Goal: Task Accomplishment & Management: Complete application form

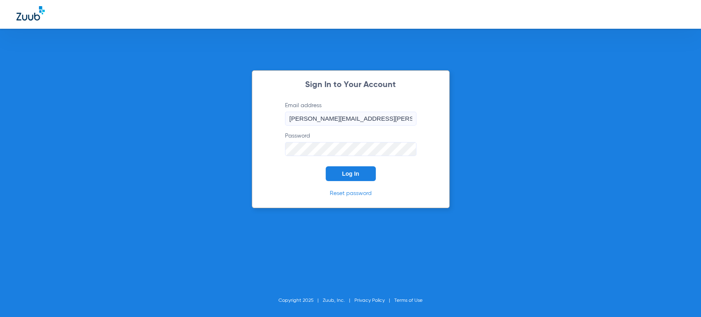
click at [177, 197] on div "Sign In to Your Account Email address maria.villalobos@bluetreedental.com Passw…" at bounding box center [350, 158] width 701 height 317
type input "[PERSON_NAME][EMAIL_ADDRESS][PERSON_NAME][DOMAIN_NAME]"
click at [343, 168] on button "Log In" at bounding box center [351, 173] width 50 height 15
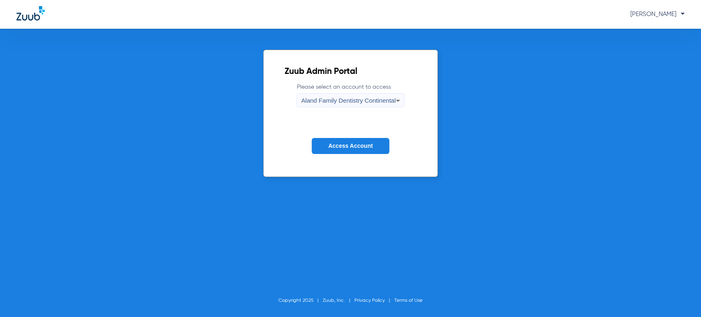
click at [346, 101] on span "Aland Family Dentistry Continental" at bounding box center [348, 100] width 95 height 7
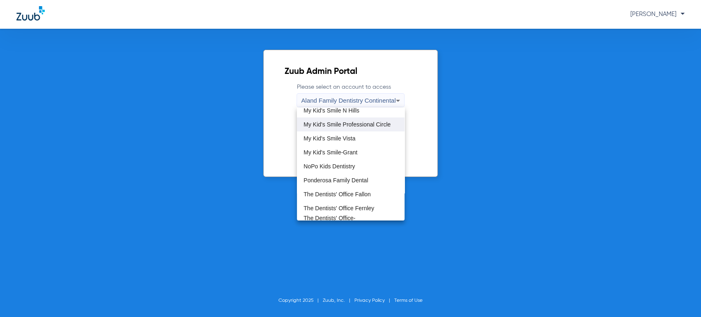
scroll to position [228, 0]
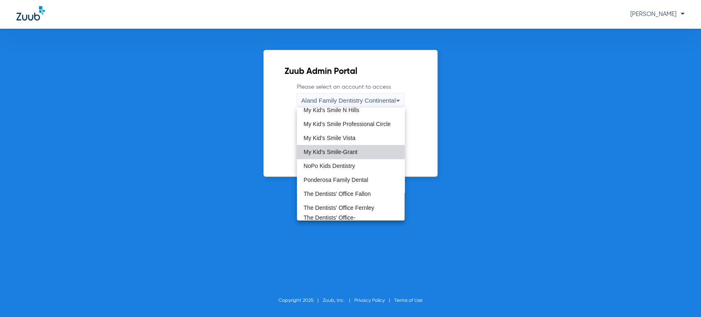
click at [357, 149] on span "My Kid's Smile-Grant" at bounding box center [331, 152] width 54 height 6
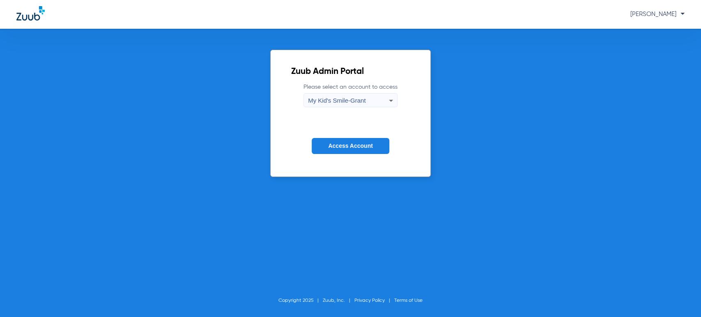
click at [356, 149] on button "Access Account" at bounding box center [350, 146] width 77 height 16
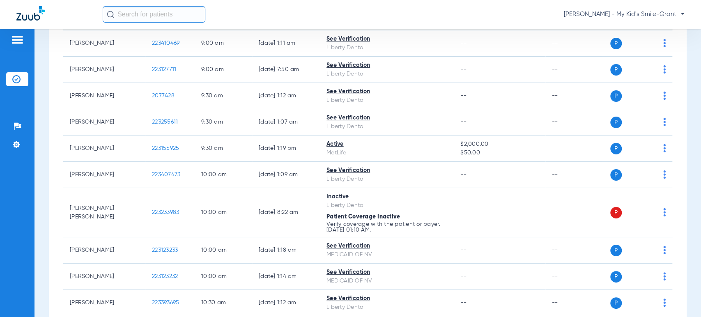
scroll to position [182, 0]
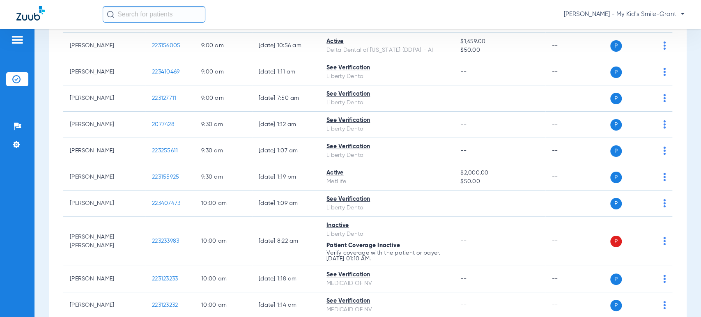
click at [662, 16] on span "[PERSON_NAME] - My Kid's Smile-Grant" at bounding box center [624, 14] width 121 height 8
click at [646, 32] on span "Account Selection" at bounding box center [654, 29] width 46 height 6
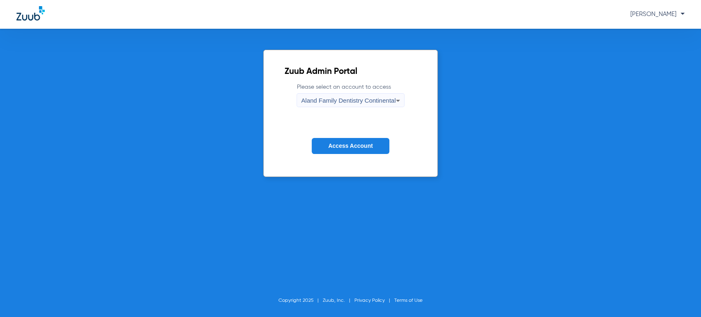
click at [310, 96] on div "Aland Family Dentistry Continental" at bounding box center [348, 101] width 95 height 14
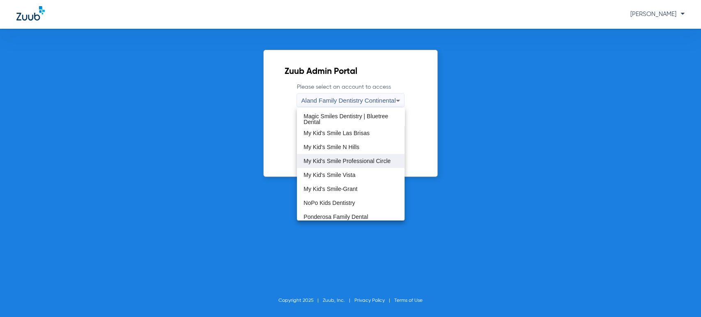
scroll to position [191, 0]
click at [373, 155] on mat-option "My Kid's Smile Professional Circle" at bounding box center [351, 161] width 108 height 14
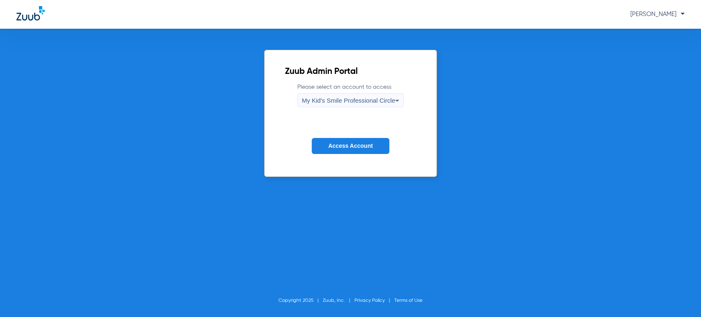
click at [328, 146] on span "Access Account" at bounding box center [350, 146] width 44 height 7
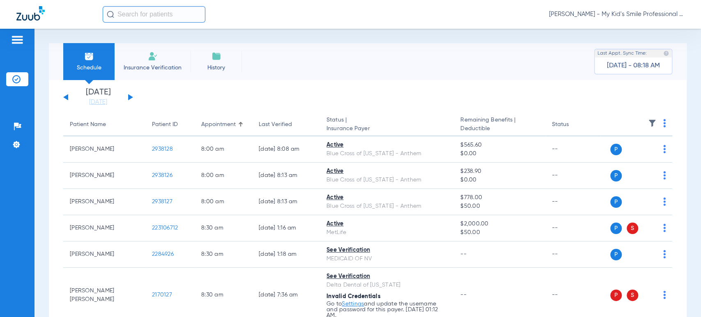
click at [126, 95] on div "[DATE] [DATE] [DATE] [DATE] [DATE] [DATE] [DATE] [DATE] [DATE] [DATE] [DATE] [D…" at bounding box center [98, 97] width 70 height 18
drag, startPoint x: 118, startPoint y: 98, endPoint x: 179, endPoint y: 164, distance: 90.1
click at [118, 99] on link "[DATE]" at bounding box center [98, 102] width 49 height 8
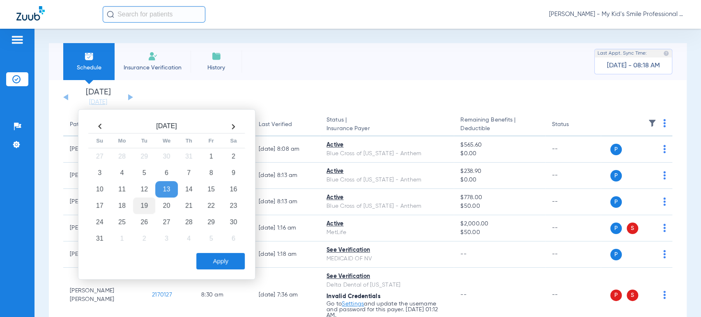
click at [140, 205] on td "19" at bounding box center [144, 206] width 22 height 16
click at [214, 260] on button "Apply" at bounding box center [220, 261] width 48 height 16
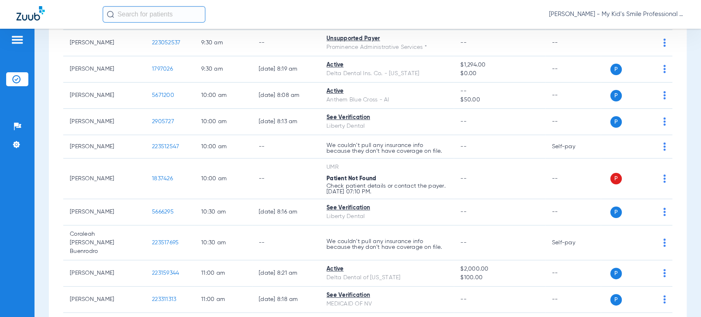
scroll to position [502, 0]
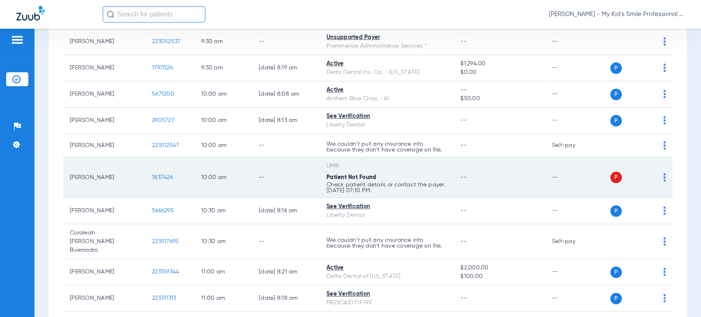
click at [161, 175] on span "1837426" at bounding box center [162, 178] width 21 height 6
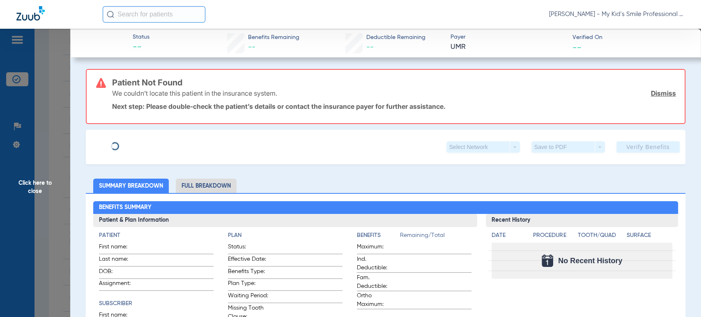
type input "[PERSON_NAME]"
type input "[DATE]"
type input "364012222400"
type input "76414946"
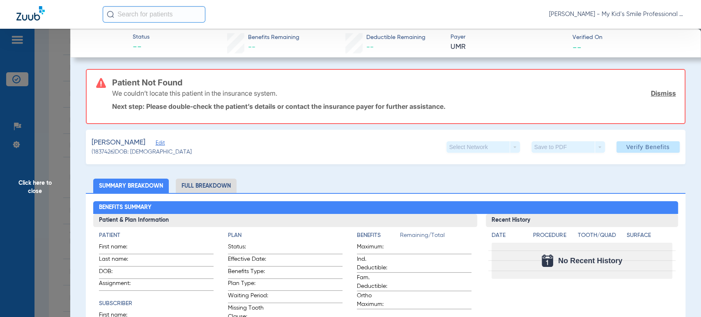
click at [163, 141] on span "Edit" at bounding box center [159, 144] width 7 height 8
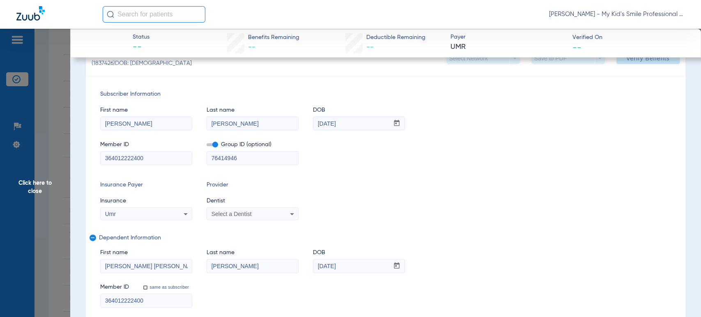
scroll to position [91, 0]
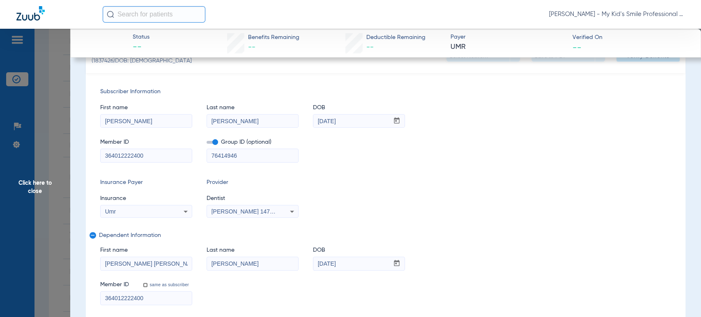
drag, startPoint x: 228, startPoint y: 121, endPoint x: 196, endPoint y: 118, distance: 33.0
click at [196, 118] on div "First name [PERSON_NAME] Last name [PERSON_NAME] mm / dd / yyyy [DATE]" at bounding box center [385, 112] width 571 height 32
paste input "[PERSON_NAME] [PERSON_NAME]"
drag, startPoint x: 232, startPoint y: 119, endPoint x: 184, endPoint y: 116, distance: 48.2
click at [184, 116] on div "First name [PERSON_NAME] Last name [PERSON_NAME] DOB mm / dd / yyyy [DATE]" at bounding box center [385, 112] width 571 height 32
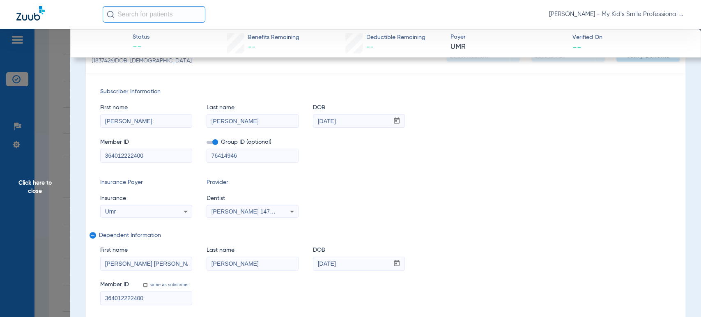
type input "[PERSON_NAME]"
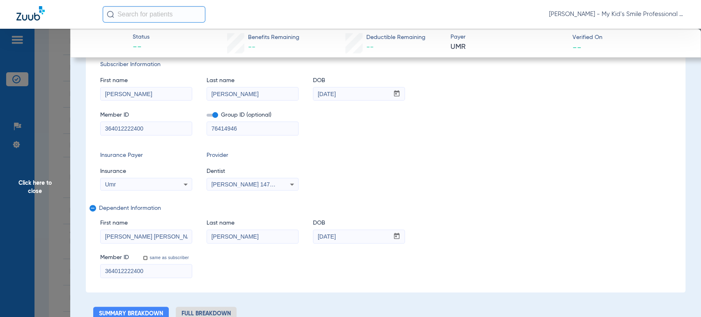
scroll to position [137, 0]
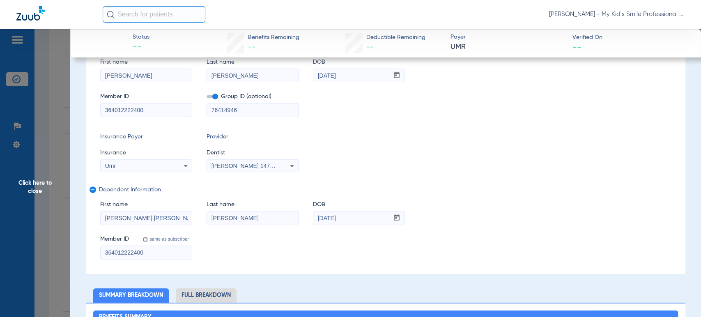
drag, startPoint x: 228, startPoint y: 214, endPoint x: 148, endPoint y: 214, distance: 80.5
click at [176, 213] on div "First name [PERSON_NAME] [PERSON_NAME] Last name [PERSON_NAME] mm / dd / yyyy […" at bounding box center [385, 209] width 571 height 32
drag, startPoint x: 141, startPoint y: 218, endPoint x: 148, endPoint y: 213, distance: 8.8
click at [135, 217] on input "[PERSON_NAME] [PERSON_NAME]" at bounding box center [146, 218] width 91 height 13
drag, startPoint x: 154, startPoint y: 212, endPoint x: 131, endPoint y: 215, distance: 23.6
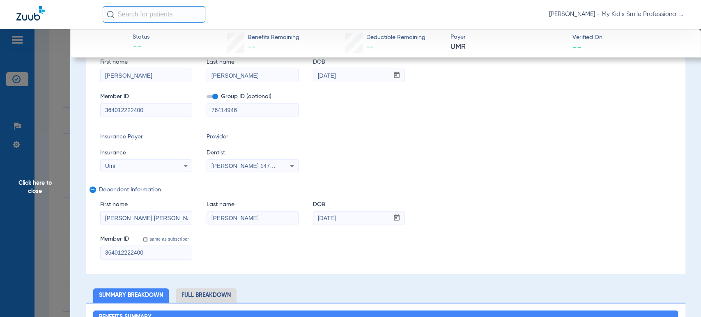
click at [130, 215] on input "[PERSON_NAME] [PERSON_NAME]" at bounding box center [146, 218] width 91 height 13
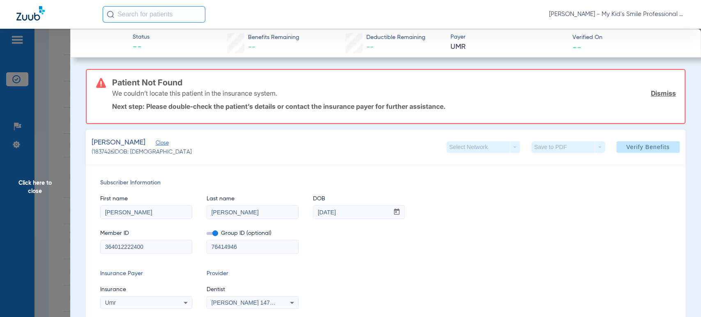
type input "[PERSON_NAME]"
click at [609, 141] on div "Select Network arrow_drop_down Save to PDF arrow_drop_down Verify Benefits" at bounding box center [563, 147] width 233 height 12
click at [627, 145] on span "Verify Benefits" at bounding box center [649, 147] width 44 height 7
